Goal: Navigation & Orientation: Understand site structure

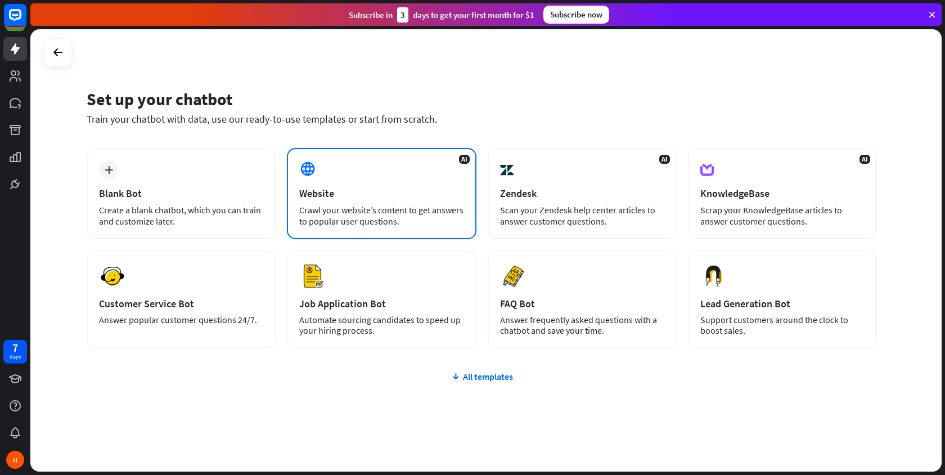
click at [353, 178] on div "AI Website Crawl your website’s content to get answers to popular user question…" at bounding box center [381, 193] width 189 height 91
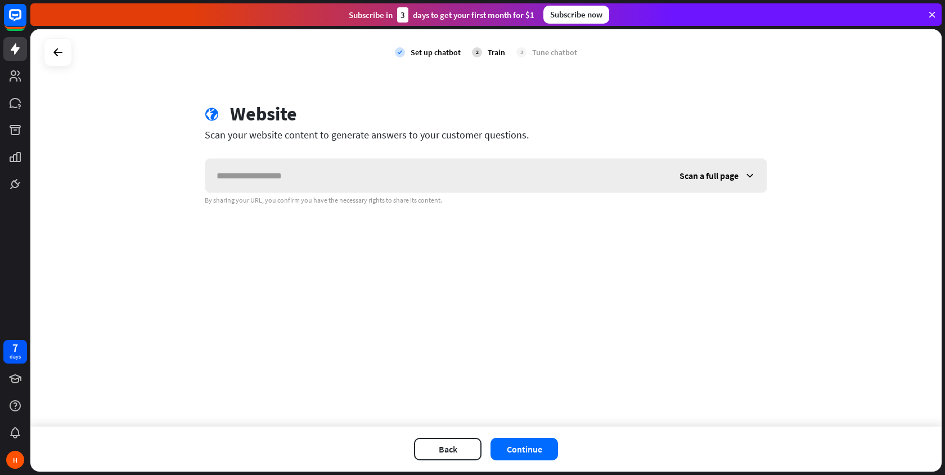
click at [345, 176] on input "text" at bounding box center [436, 176] width 463 height 34
click at [55, 43] on div at bounding box center [57, 52] width 21 height 21
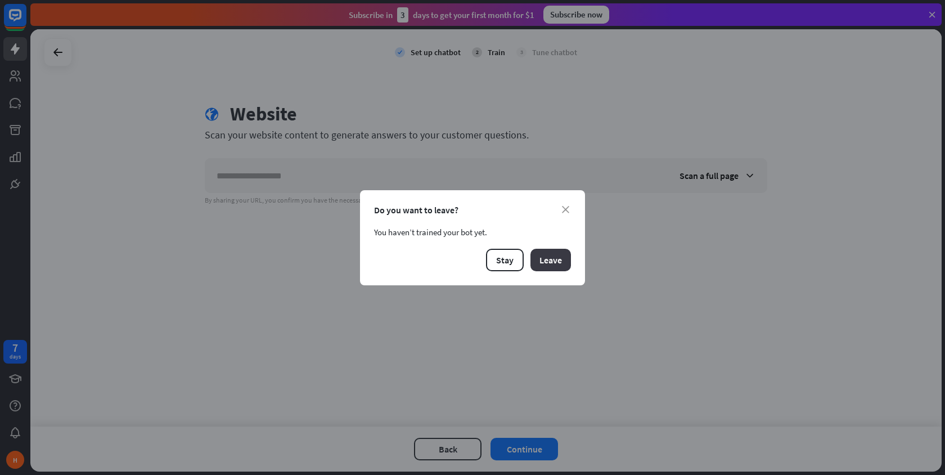
click at [544, 259] on button "Leave" at bounding box center [550, 260] width 40 height 22
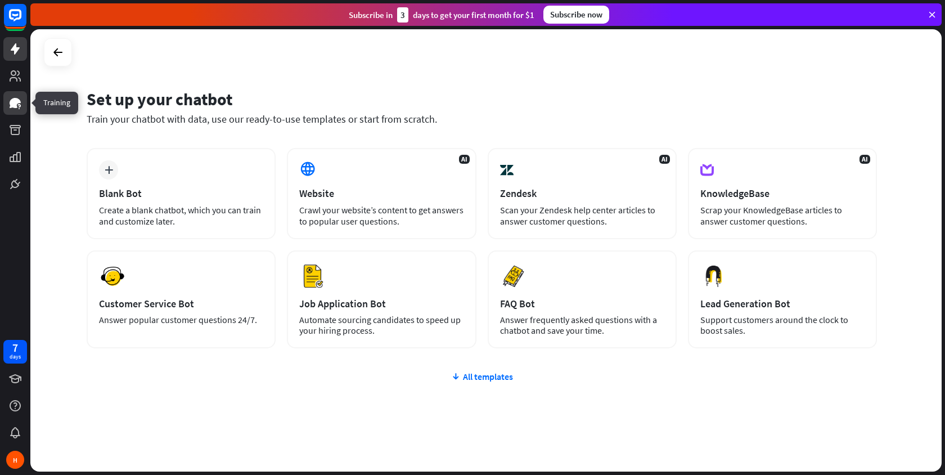
click at [20, 110] on link at bounding box center [15, 103] width 24 height 24
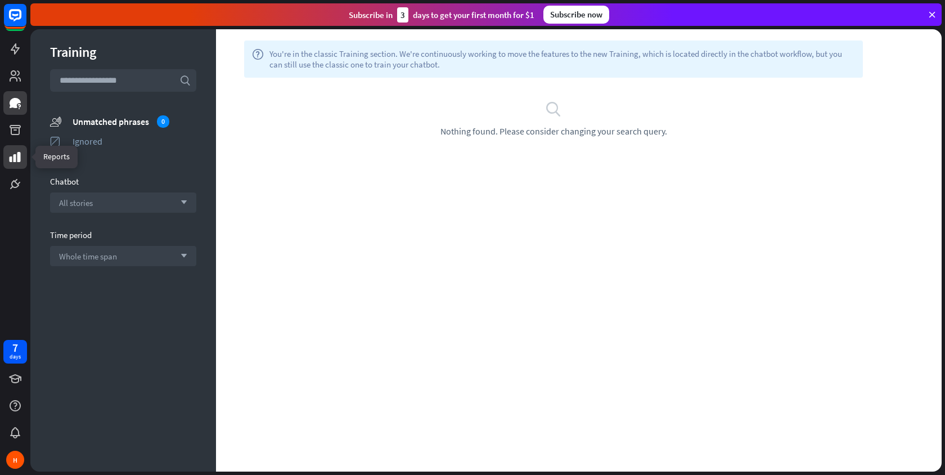
click at [11, 146] on link at bounding box center [15, 157] width 24 height 24
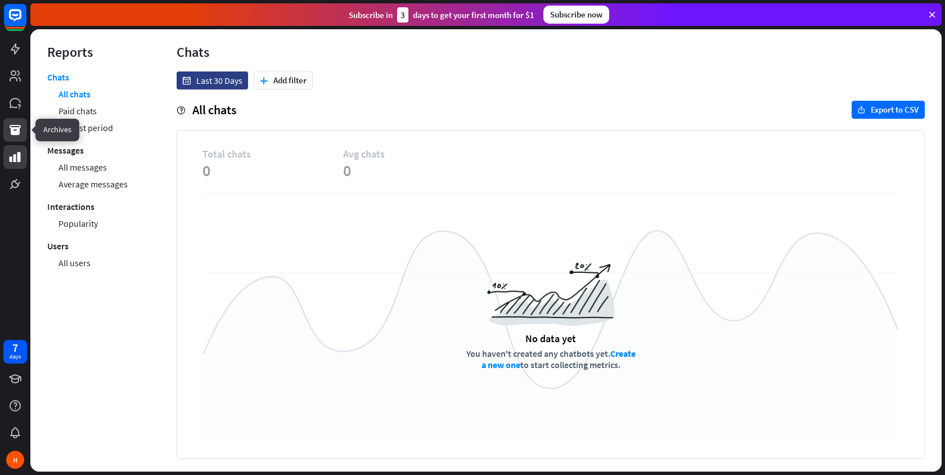
click at [10, 133] on icon at bounding box center [14, 129] width 13 height 13
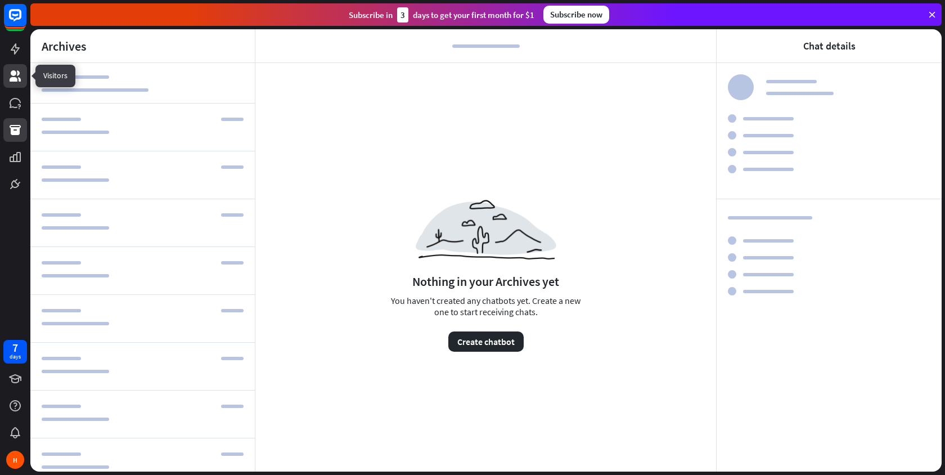
click at [10, 76] on icon at bounding box center [14, 75] width 13 height 13
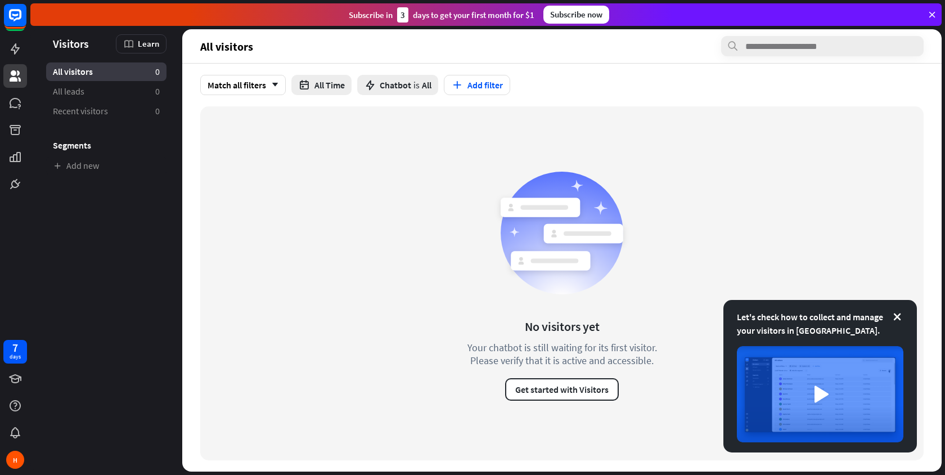
click at [91, 47] on header "Let's check how to collect and manage your visitors in [GEOGRAPHIC_DATA]. Visit…" at bounding box center [110, 43] width 114 height 13
